Goal: Task Accomplishment & Management: Complete application form

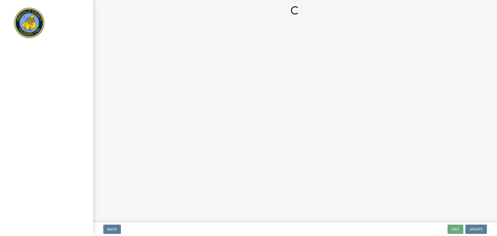
select select "3: 3"
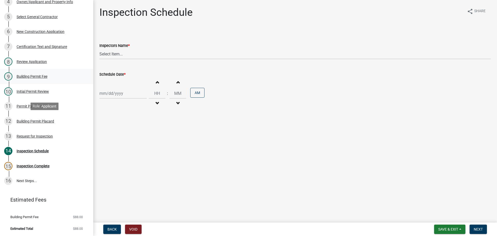
scroll to position [150, 0]
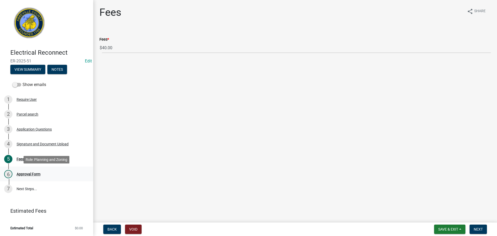
click at [31, 172] on div "Approval Form" at bounding box center [29, 174] width 24 height 4
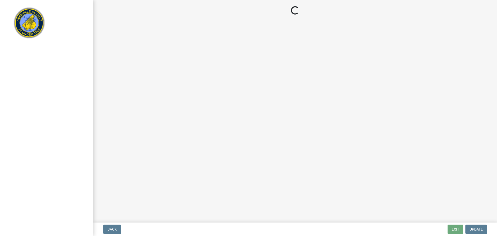
select select "3: 3"
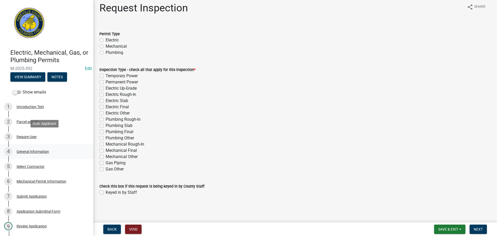
scroll to position [104, 0]
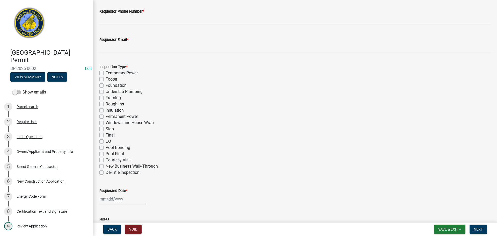
scroll to position [231, 0]
